Goal: Information Seeking & Learning: Learn about a topic

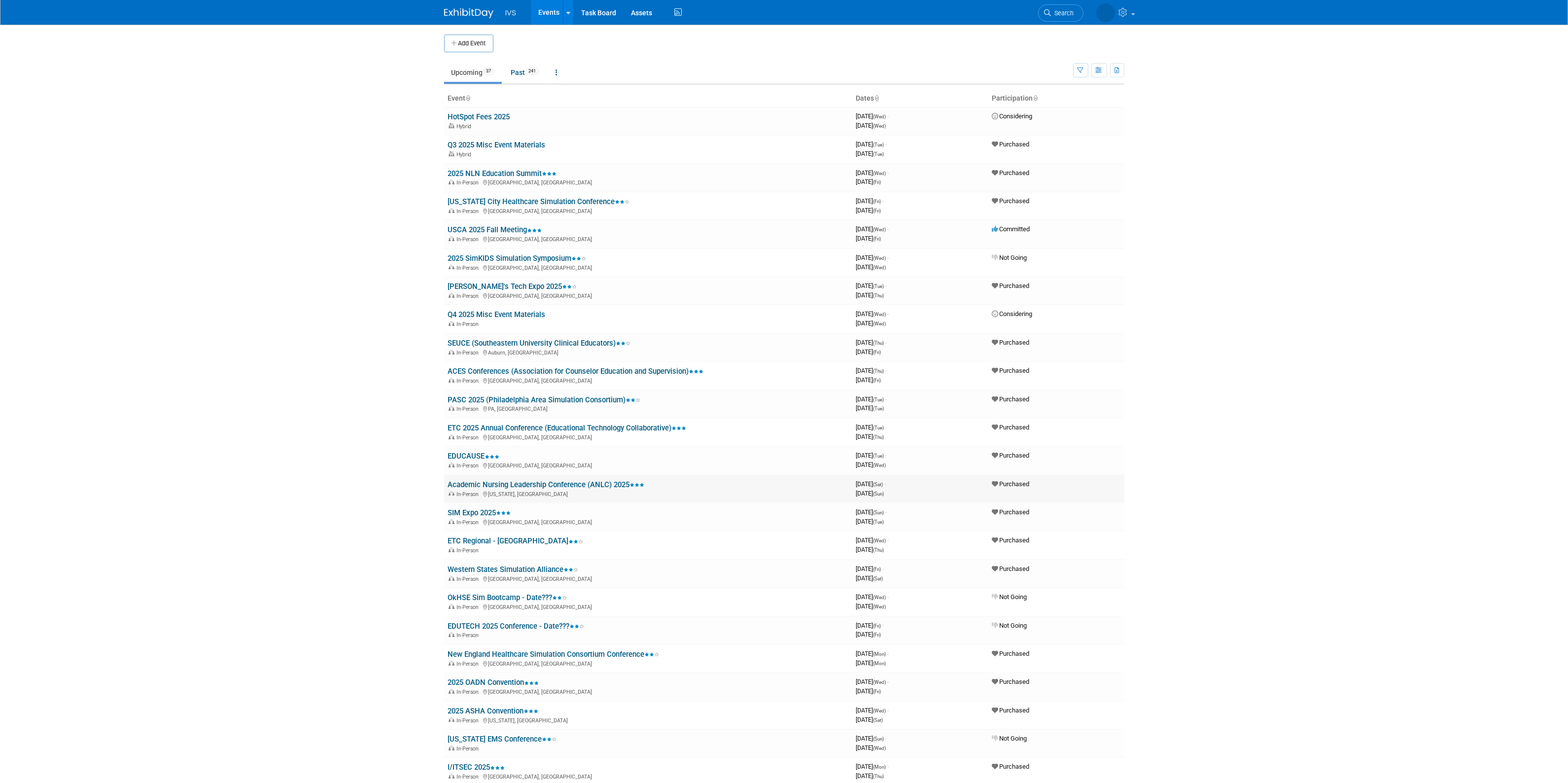
click at [560, 480] on link "Academic Nursing Leadership Conference (ANLC) 2025" at bounding box center [546, 485] width 197 height 9
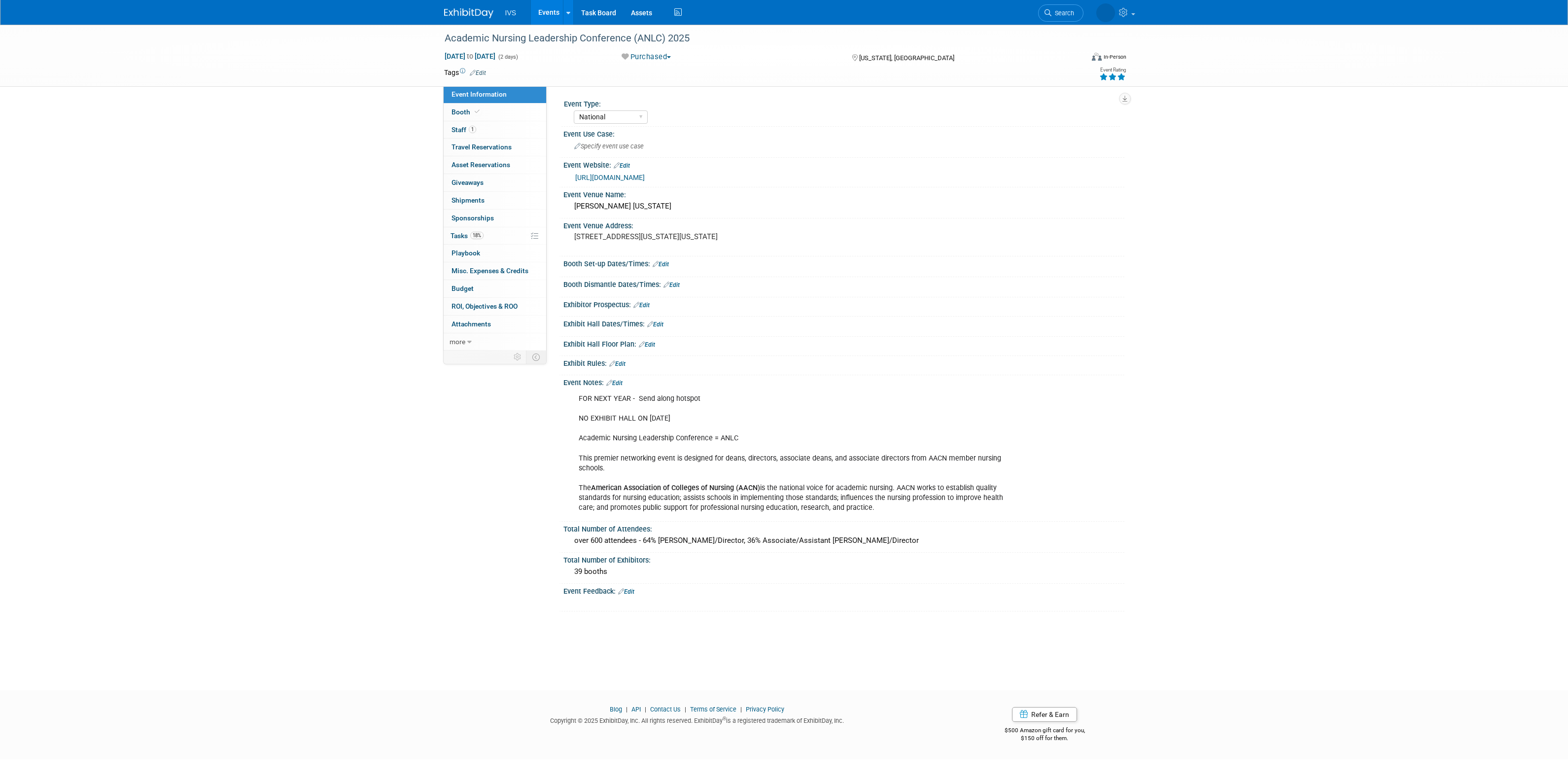
select select "National"
click at [477, 127] on link "1 Staff 1" at bounding box center [495, 130] width 102 height 17
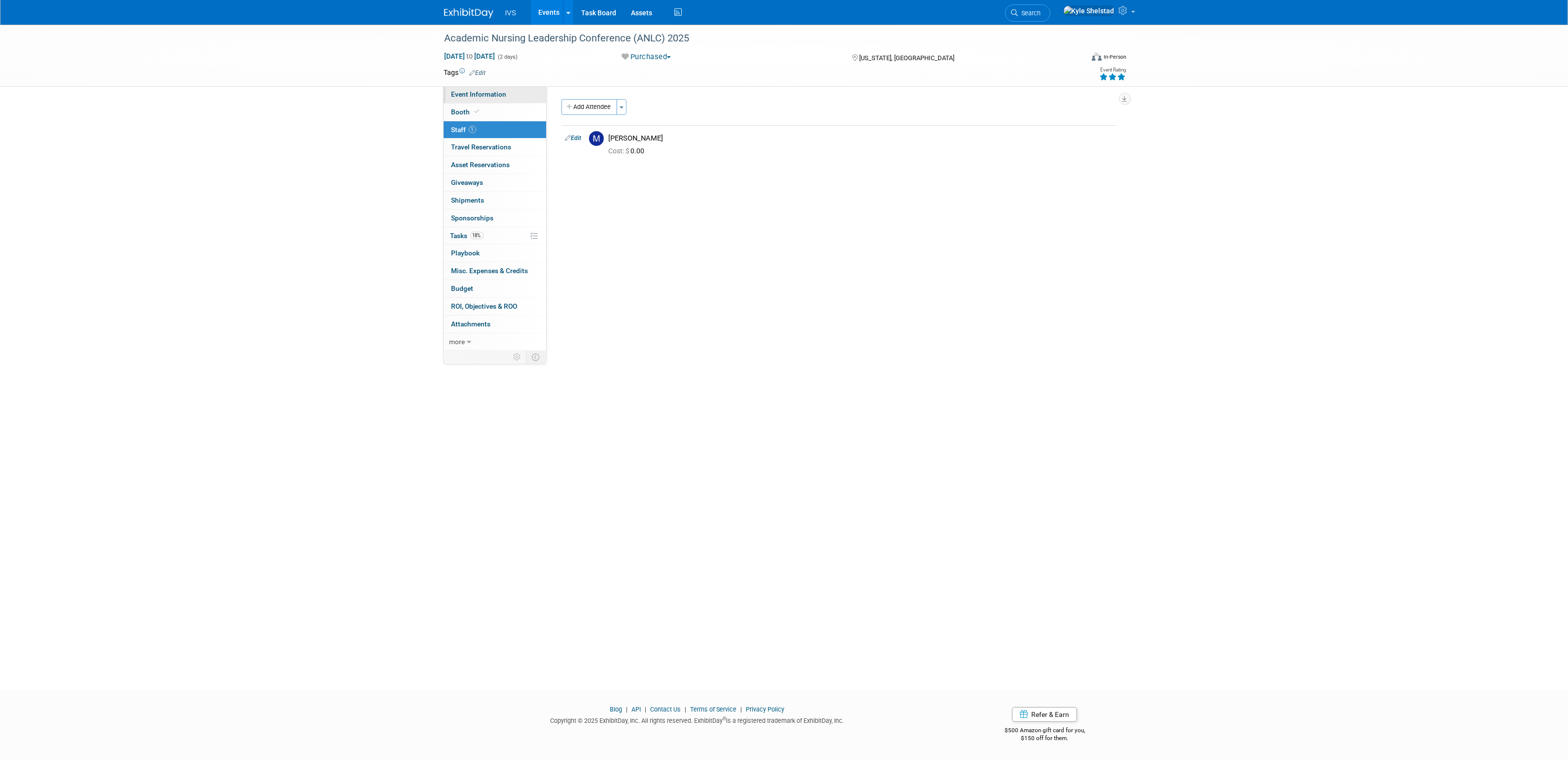
click at [496, 95] on span "Event Information" at bounding box center [478, 94] width 55 height 8
select select "National"
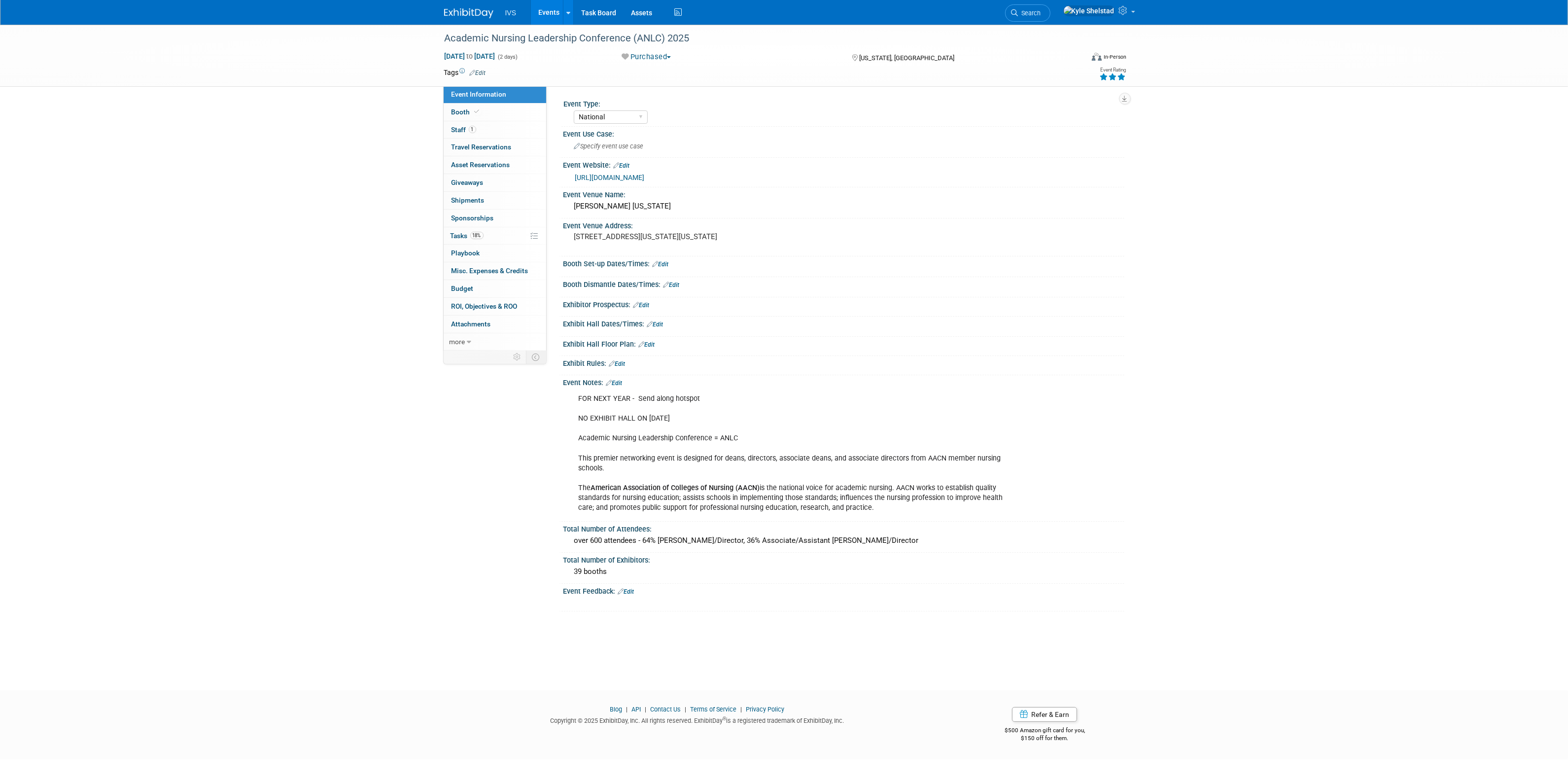
click at [545, 11] on link "Events" at bounding box center [549, 12] width 36 height 25
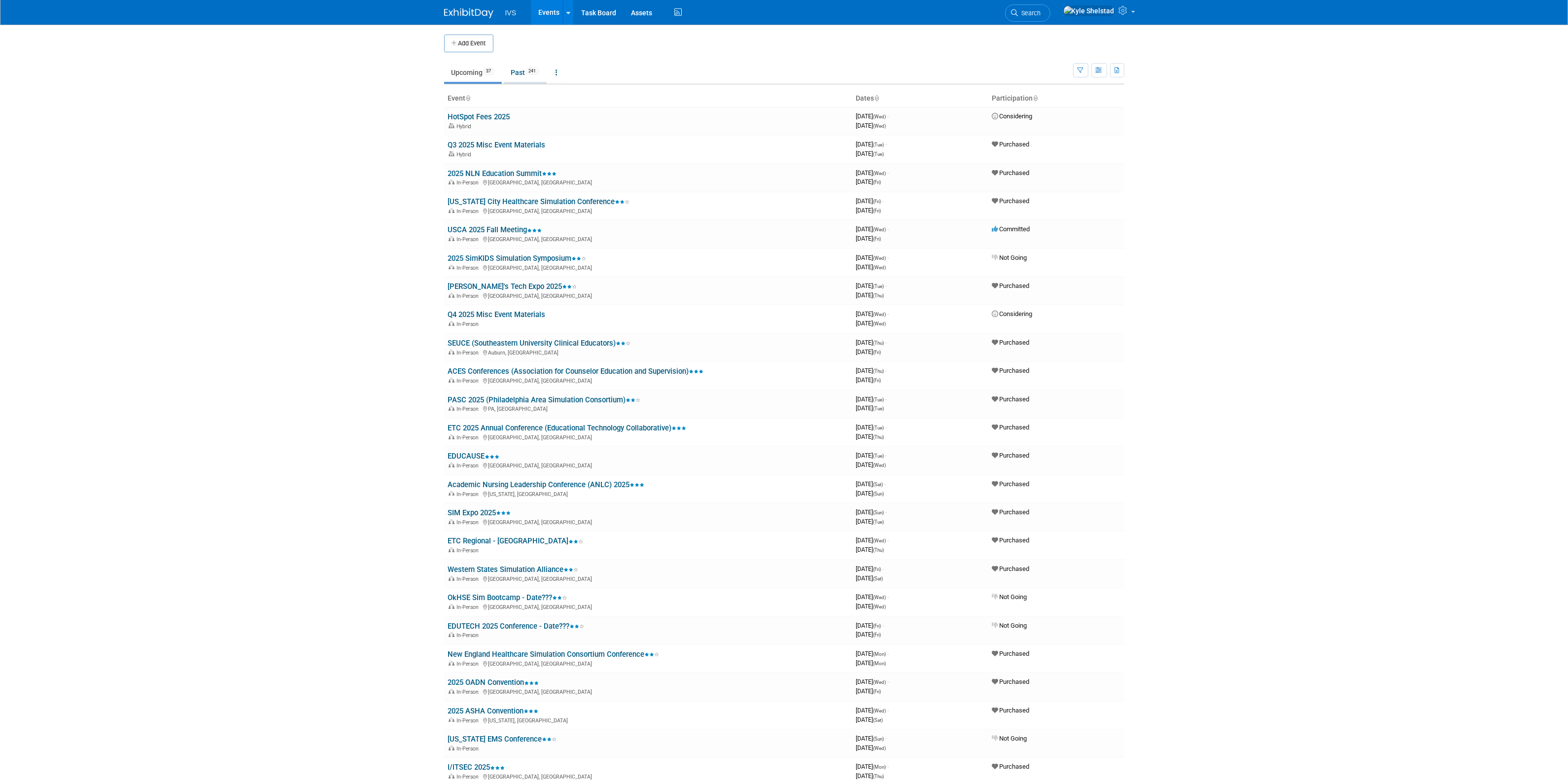
click at [535, 72] on span "241" at bounding box center [533, 72] width 14 height 8
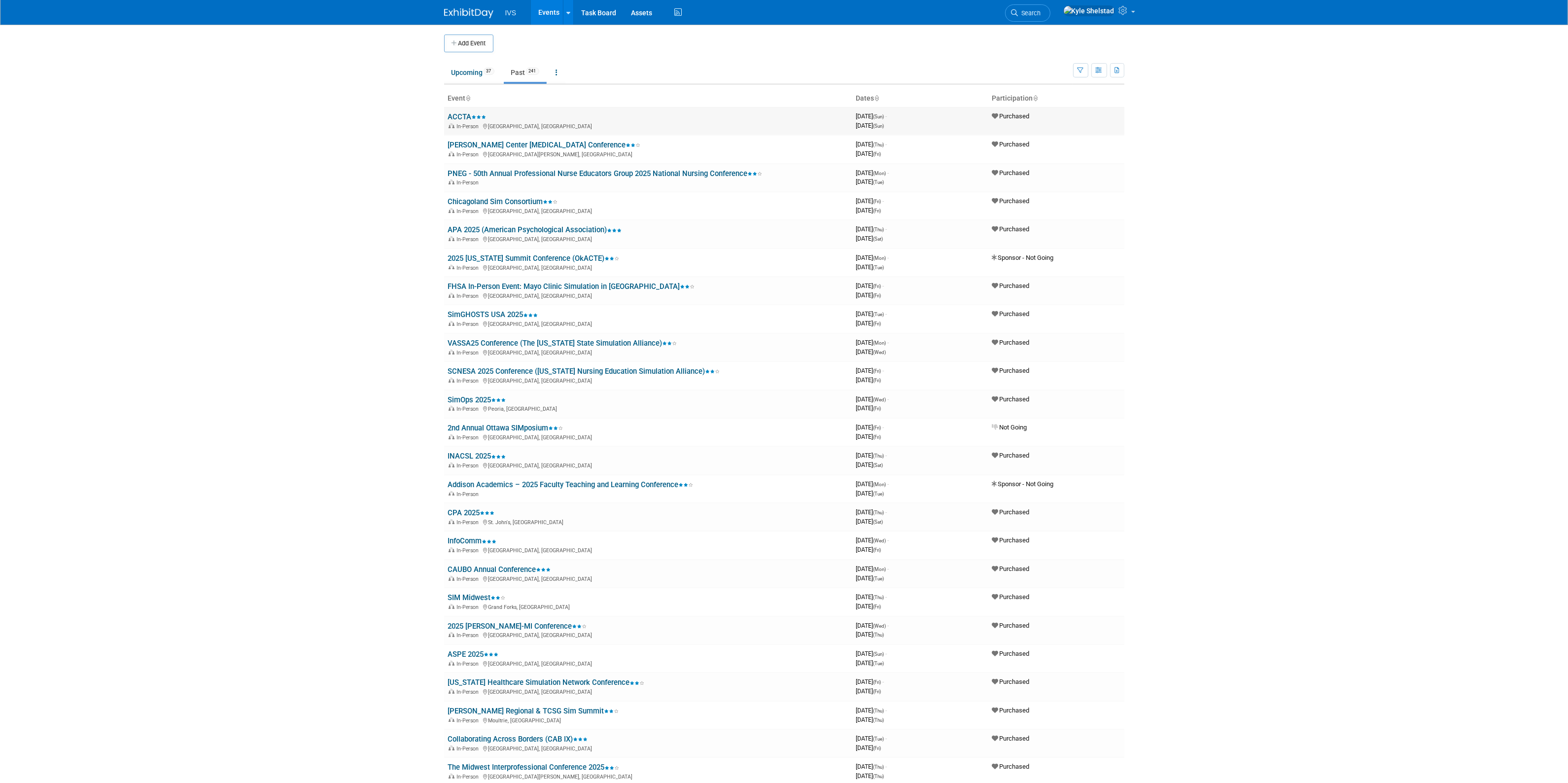
click at [463, 118] on link "ACCTA" at bounding box center [467, 117] width 38 height 9
click at [462, 115] on link "ACCTA" at bounding box center [467, 117] width 38 height 9
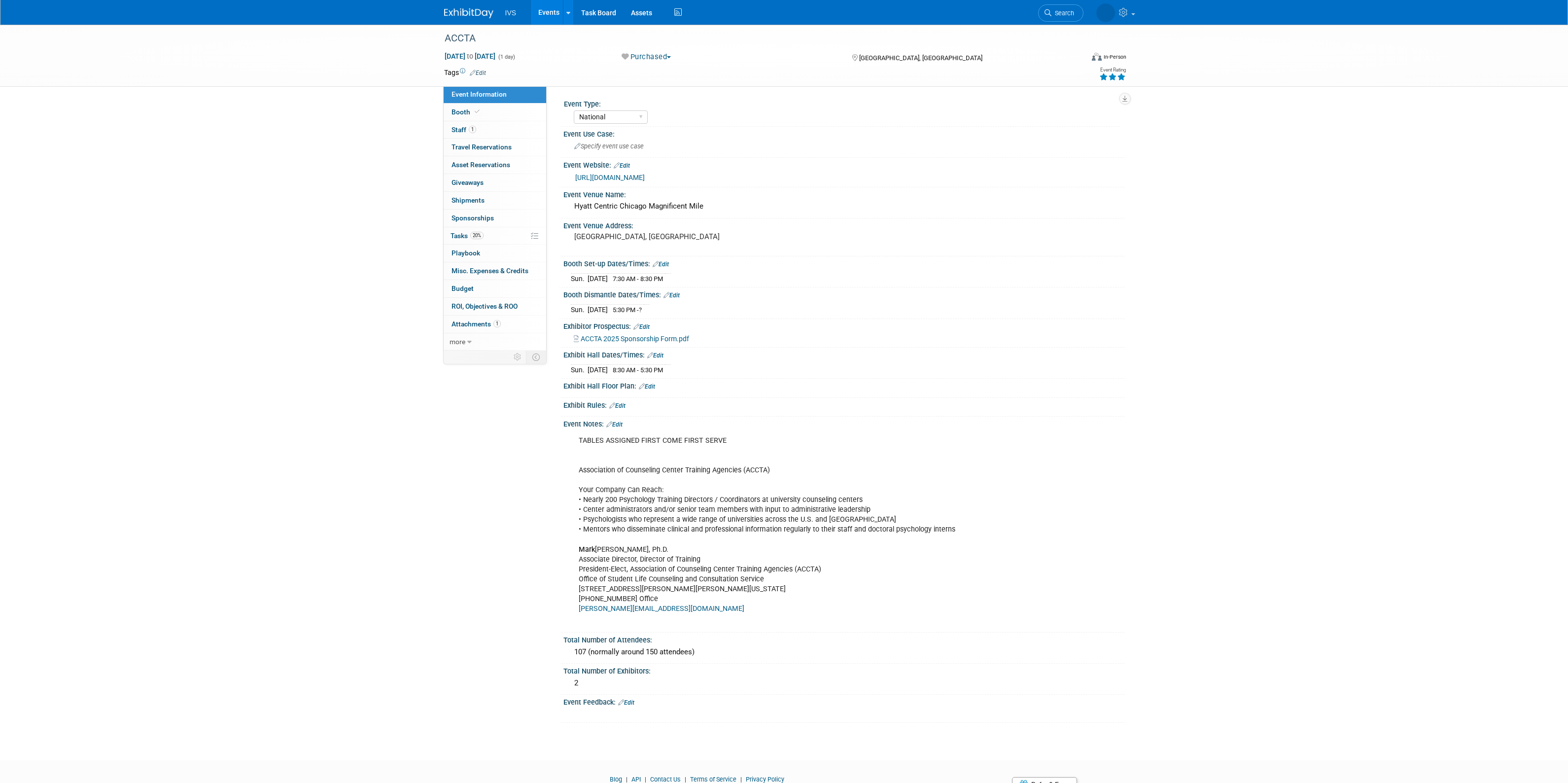
select select "National"
click at [494, 132] on link "1 Staff 1" at bounding box center [495, 130] width 102 height 17
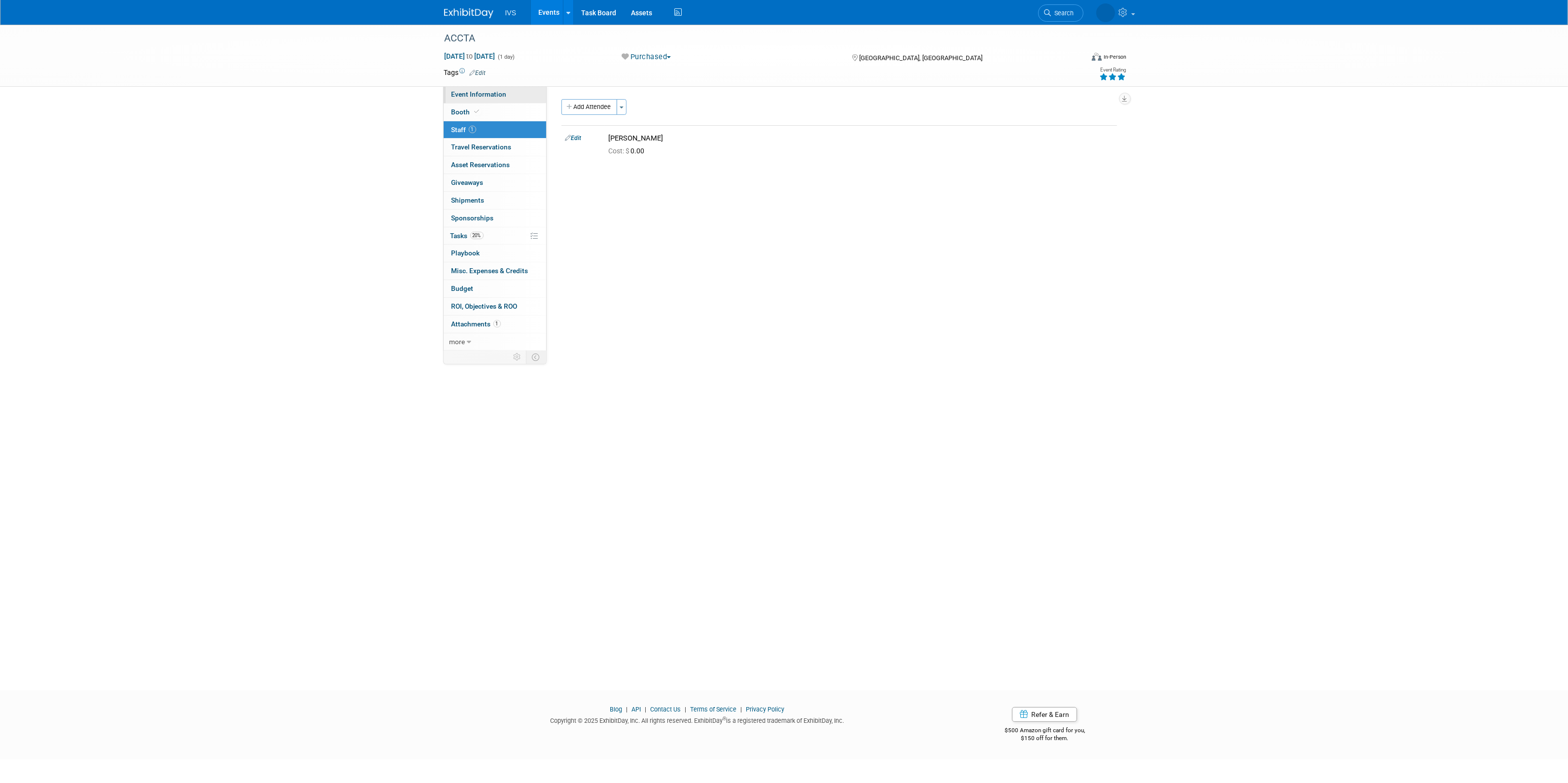
click at [494, 90] on span "Event Information" at bounding box center [478, 94] width 55 height 8
select select "National"
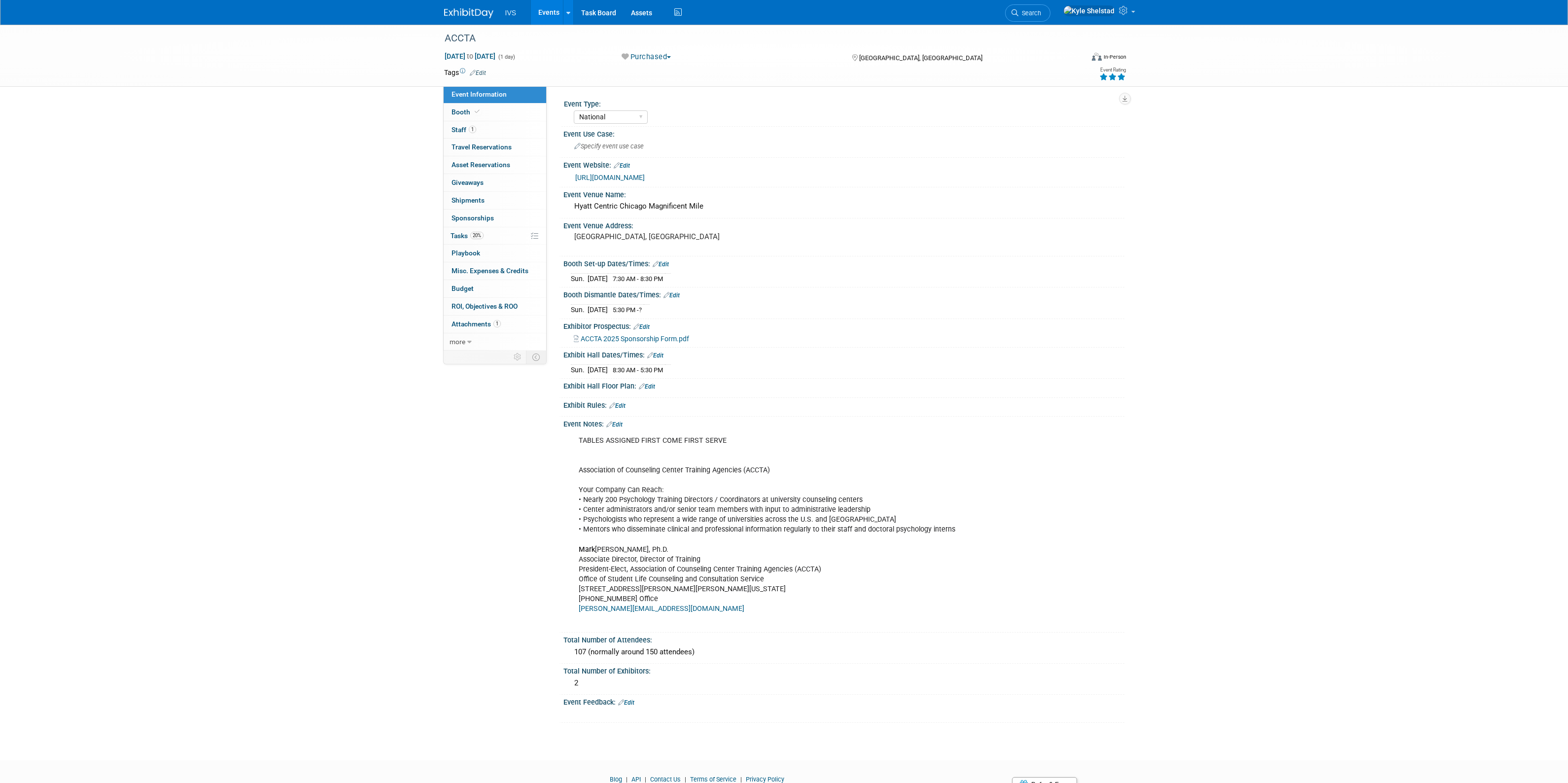
select select "National"
drag, startPoint x: 634, startPoint y: 206, endPoint x: 663, endPoint y: 206, distance: 29.0
click at [663, 206] on div "Hyatt Centric Chicago Magnificent Mile" at bounding box center [843, 206] width 546 height 15
click at [694, 206] on input "Hyatt Centric Chicago Magnificent Mile" at bounding box center [796, 206] width 452 height 15
click at [1065, 205] on button "X" at bounding box center [1067, 206] width 15 height 14
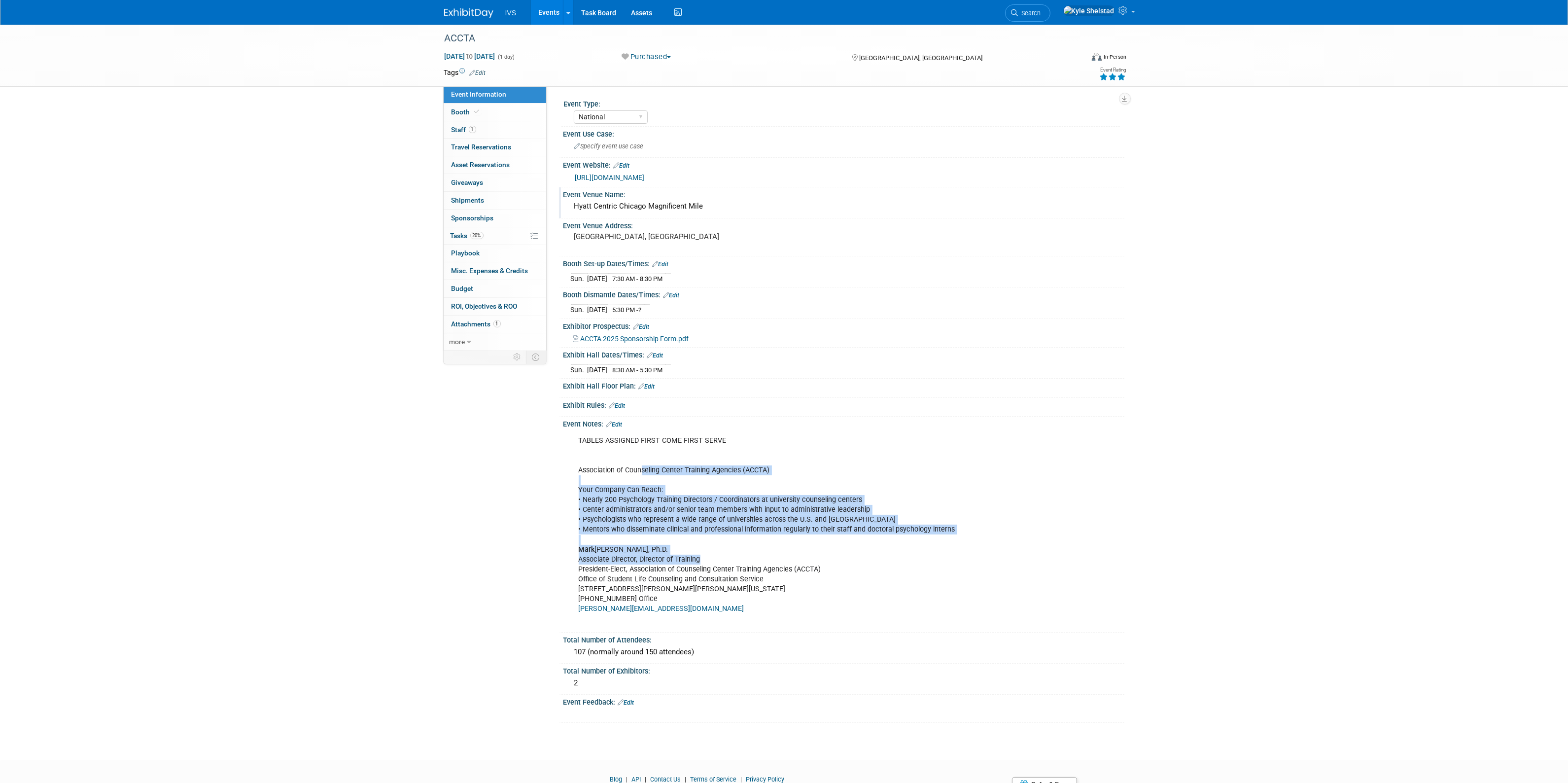
drag, startPoint x: 716, startPoint y: 522, endPoint x: 775, endPoint y: 557, distance: 68.6
click at [775, 557] on div "TABLES ASSIGNED FIRST COME FIRST SERVE Association of Counseling Center Trainin…" at bounding box center [793, 530] width 444 height 197
click at [777, 556] on div "TABLES ASSIGNED FIRST COME FIRST SERVE Association of Counseling Center Trainin…" at bounding box center [793, 530] width 444 height 197
drag, startPoint x: 611, startPoint y: 516, endPoint x: 876, endPoint y: 551, distance: 267.3
click at [873, 549] on div "TABLES ASSIGNED FIRST COME FIRST SERVE Association of Counseling Center Trainin…" at bounding box center [793, 530] width 444 height 197
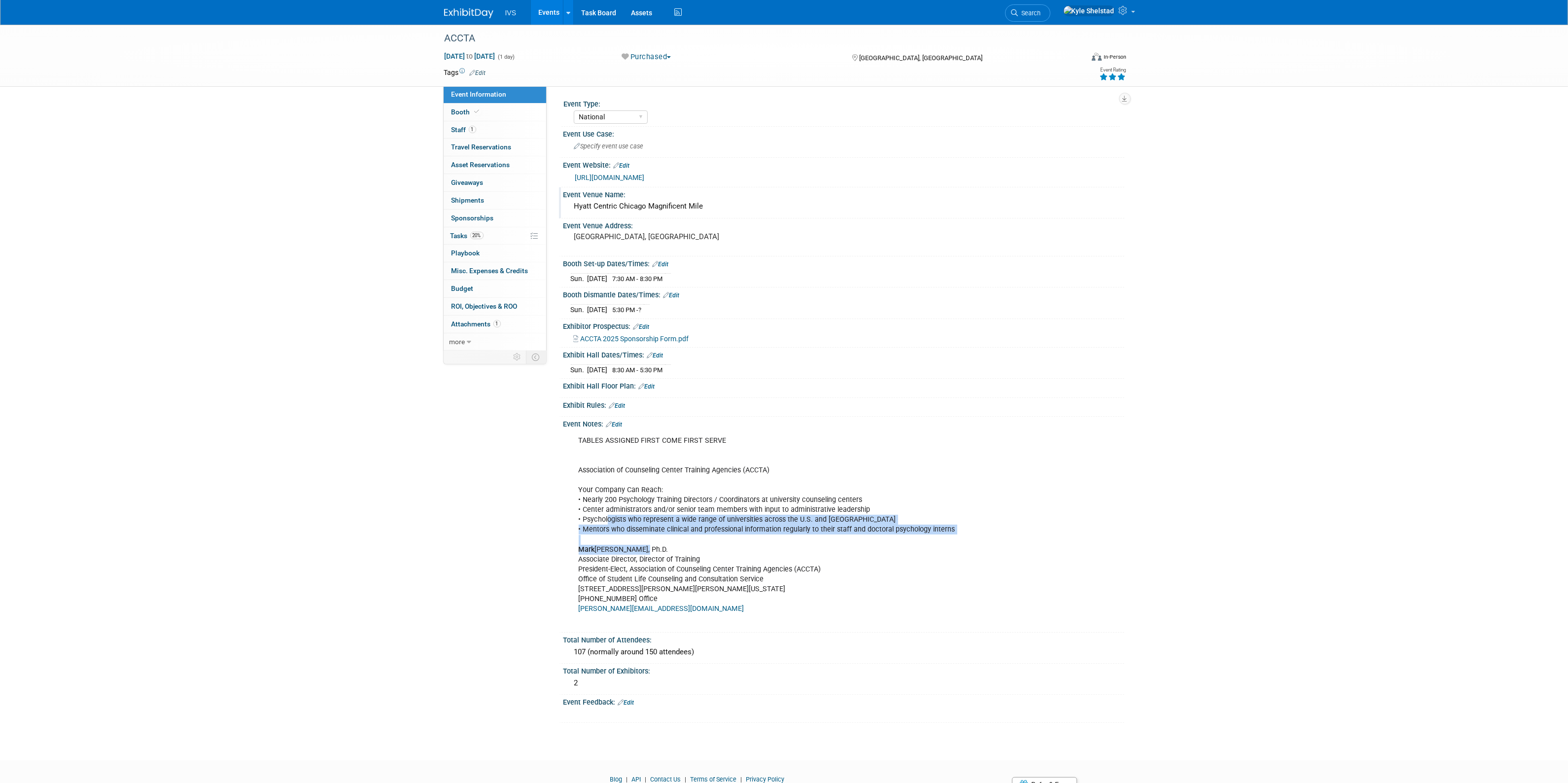
click at [877, 551] on div "TABLES ASSIGNED FIRST COME FIRST SERVE Association of Counseling Center Trainin…" at bounding box center [793, 530] width 444 height 197
drag, startPoint x: 662, startPoint y: 511, endPoint x: 854, endPoint y: 538, distance: 193.9
click at [847, 538] on div "TABLES ASSIGNED FIRST COME FIRST SERVE Association of Counseling Center Trainin…" at bounding box center [793, 530] width 444 height 197
click at [854, 538] on div "TABLES ASSIGNED FIRST COME FIRST SERVE Association of Counseling Center Trainin…" at bounding box center [793, 530] width 444 height 197
click at [539, 11] on link "Events" at bounding box center [549, 12] width 36 height 25
